Goal: Submit feedback/report problem

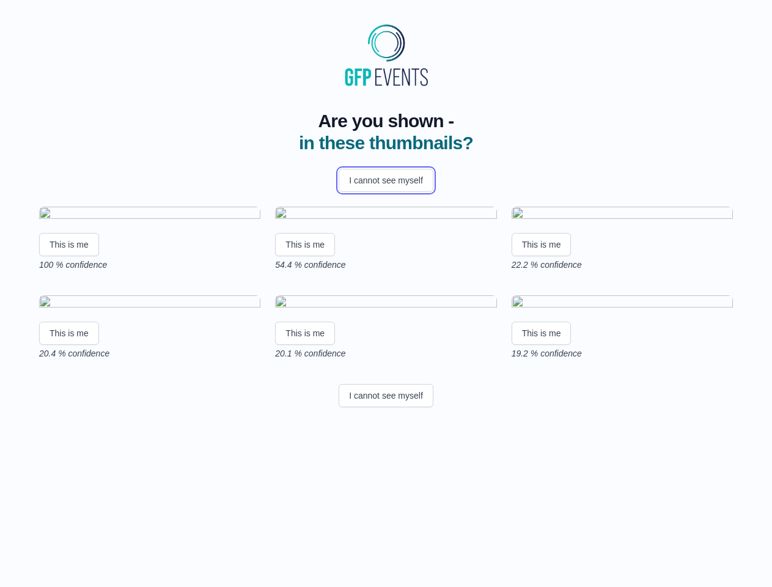
click at [386, 180] on button "I cannot see myself" at bounding box center [386, 180] width 95 height 23
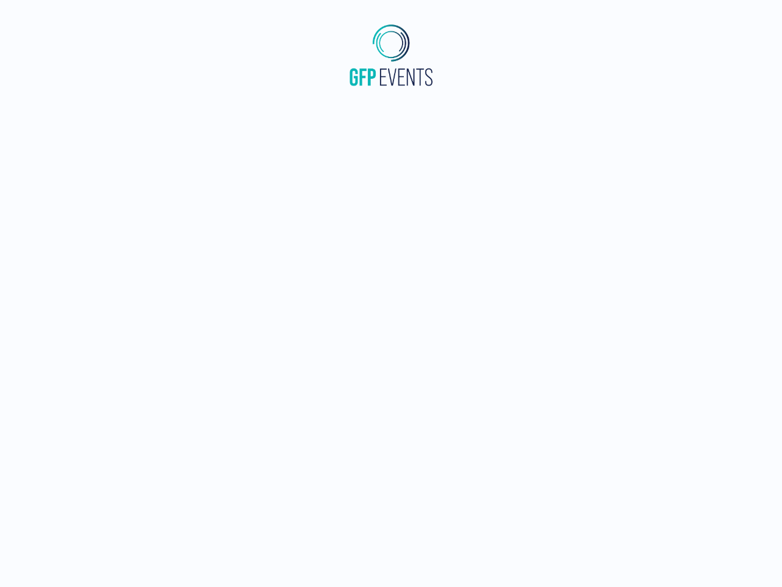
click at [69, 110] on html at bounding box center [391, 55] width 782 height 110
click at [307, 110] on html at bounding box center [391, 55] width 782 height 110
click at [545, 110] on html at bounding box center [391, 55] width 782 height 110
click at [69, 110] on html at bounding box center [391, 55] width 782 height 110
click at [307, 110] on html at bounding box center [391, 55] width 782 height 110
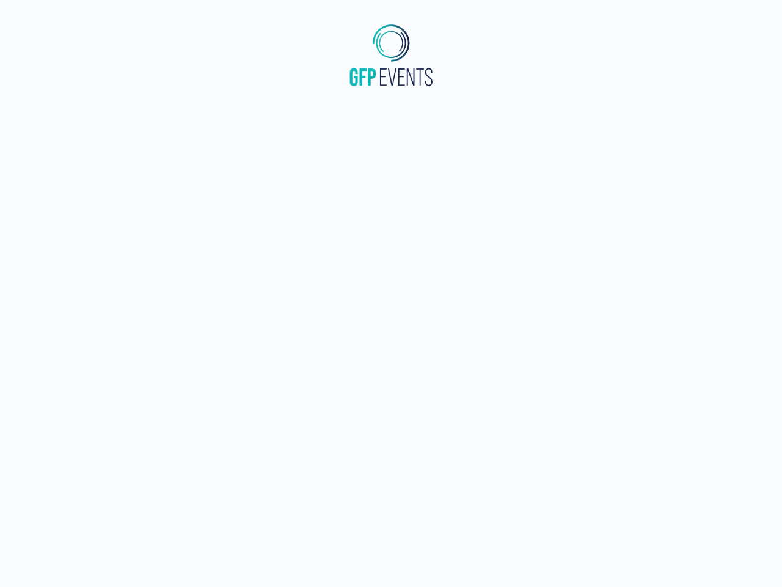
click at [545, 110] on html at bounding box center [391, 55] width 782 height 110
